Goal: Task Accomplishment & Management: Complete application form

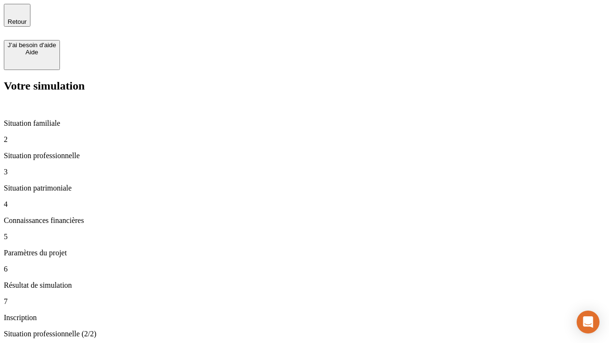
type input "30 000"
type input "1 000"
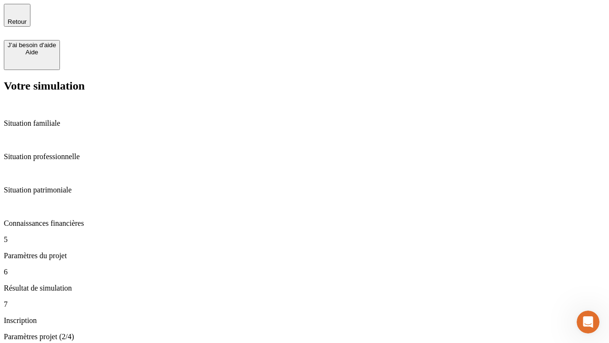
type input "40"
type input "200 000"
type input "640"
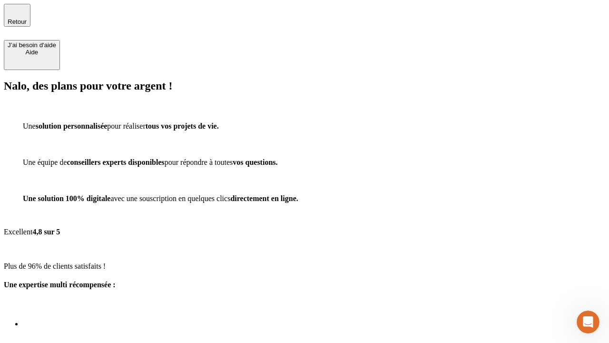
scroll to position [3, 0]
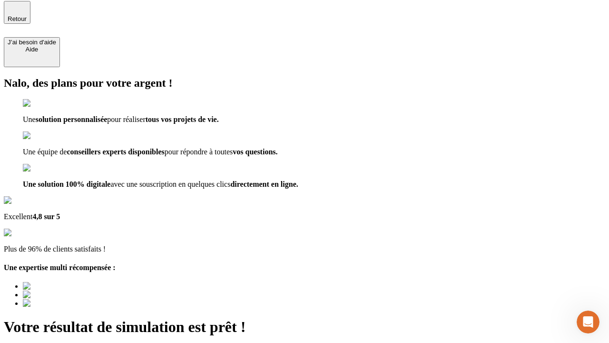
type input "[EMAIL_ADDRESS][DOMAIN_NAME]"
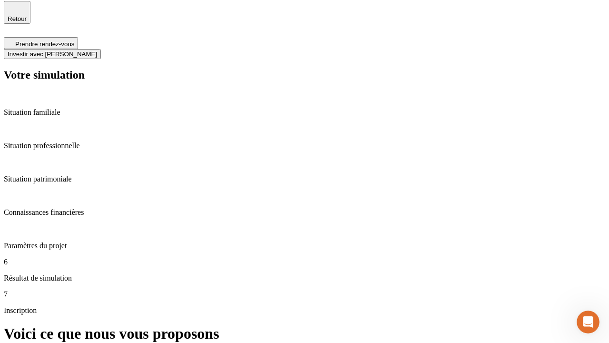
click at [97, 50] on span "Investir avec [PERSON_NAME]" at bounding box center [52, 53] width 89 height 7
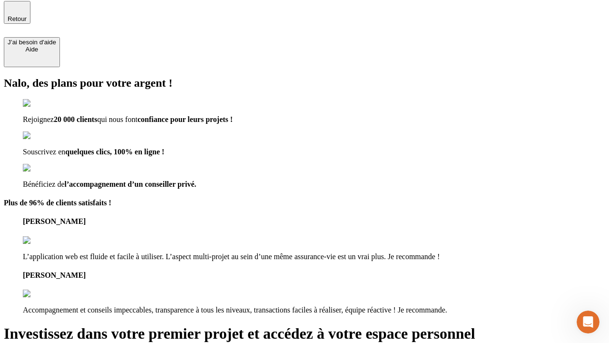
scroll to position [2, 0]
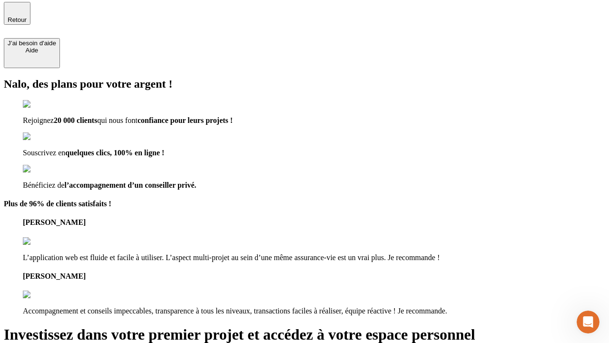
type input "[PERSON_NAME][EMAIL_ADDRESS][DOMAIN_NAME]"
